Goal: Transaction & Acquisition: Purchase product/service

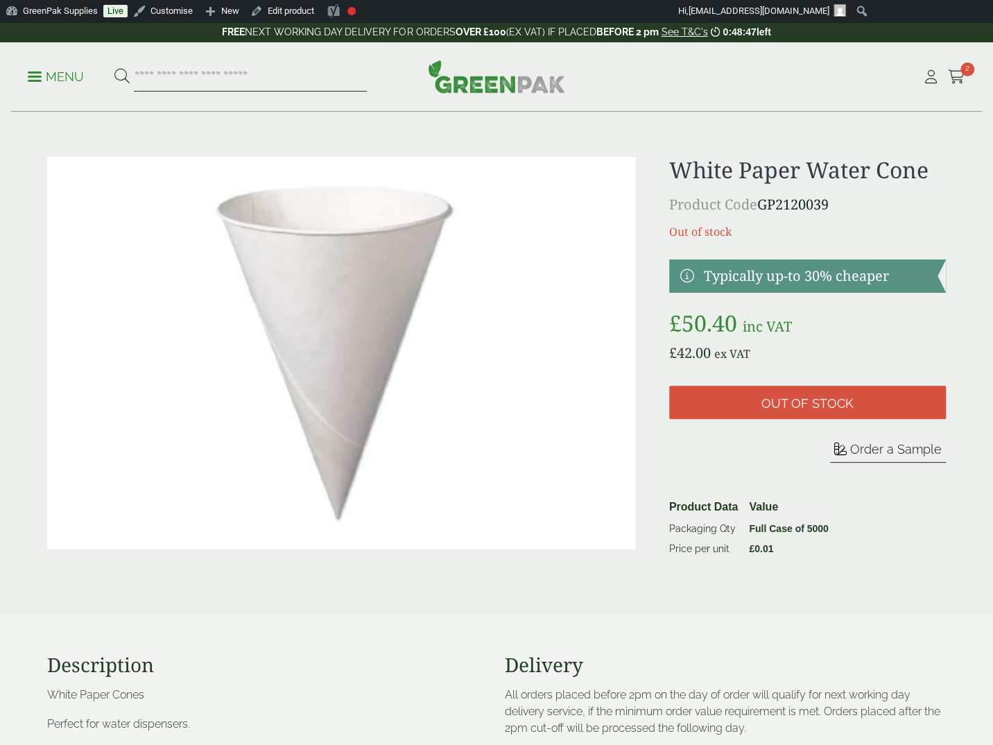
click at [177, 64] on input "search" at bounding box center [250, 76] width 233 height 29
type input "**********"
click at [114, 68] on button at bounding box center [121, 77] width 15 height 18
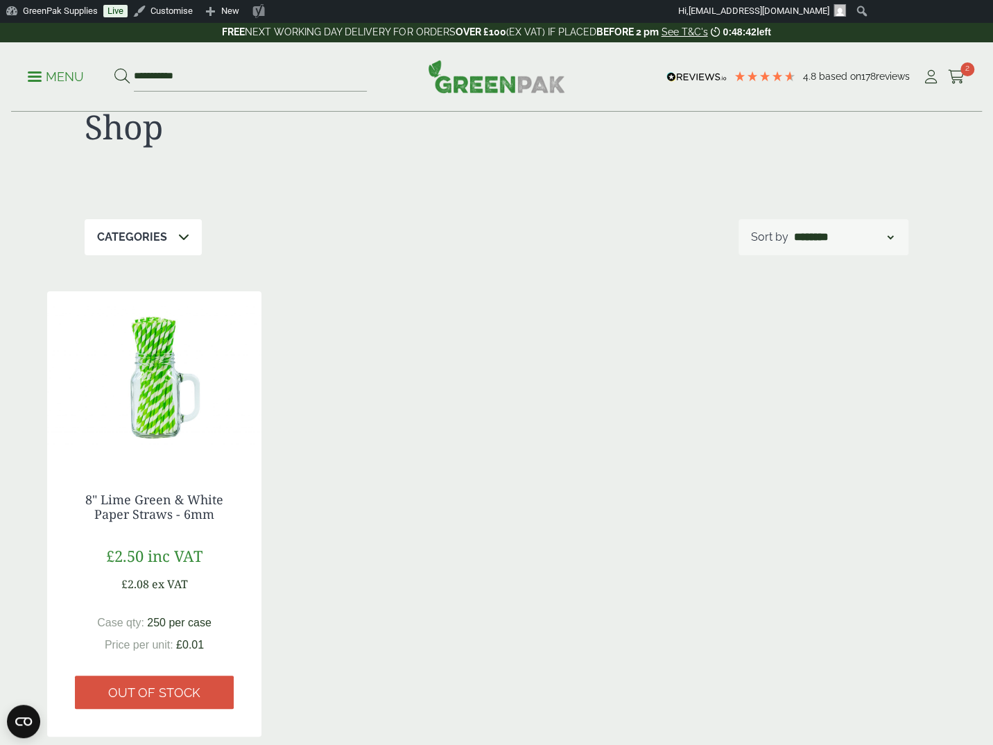
scroll to position [69, 0]
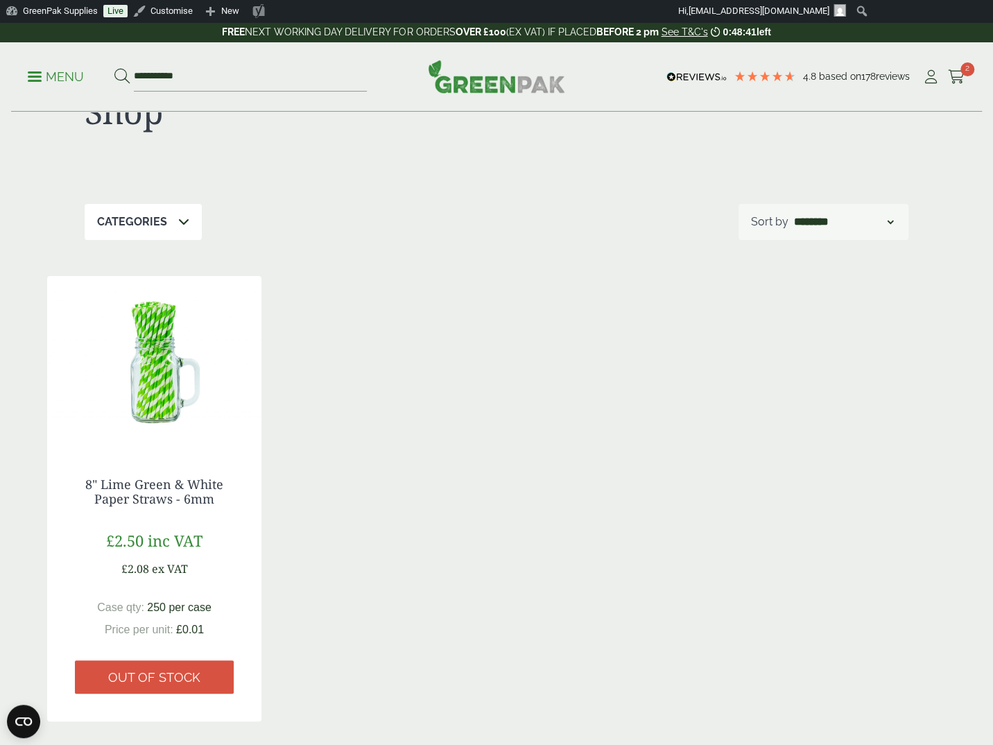
click at [140, 403] on img at bounding box center [154, 362] width 214 height 173
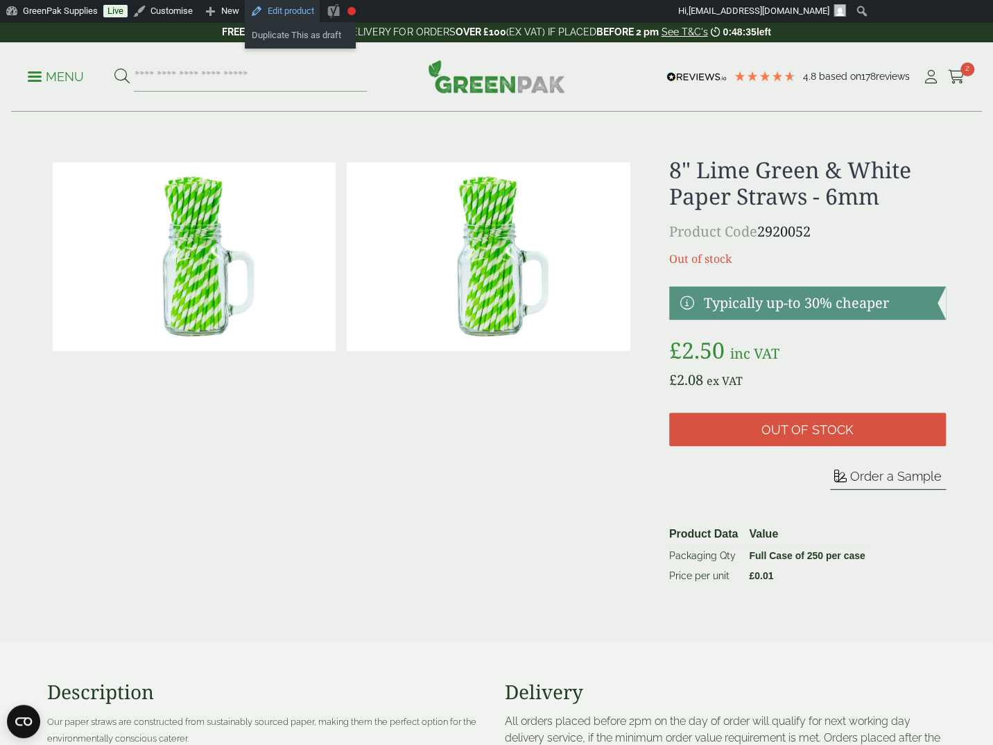
click at [284, 10] on link "Edit product" at bounding box center [282, 11] width 75 height 22
